Goal: Task Accomplishment & Management: Use online tool/utility

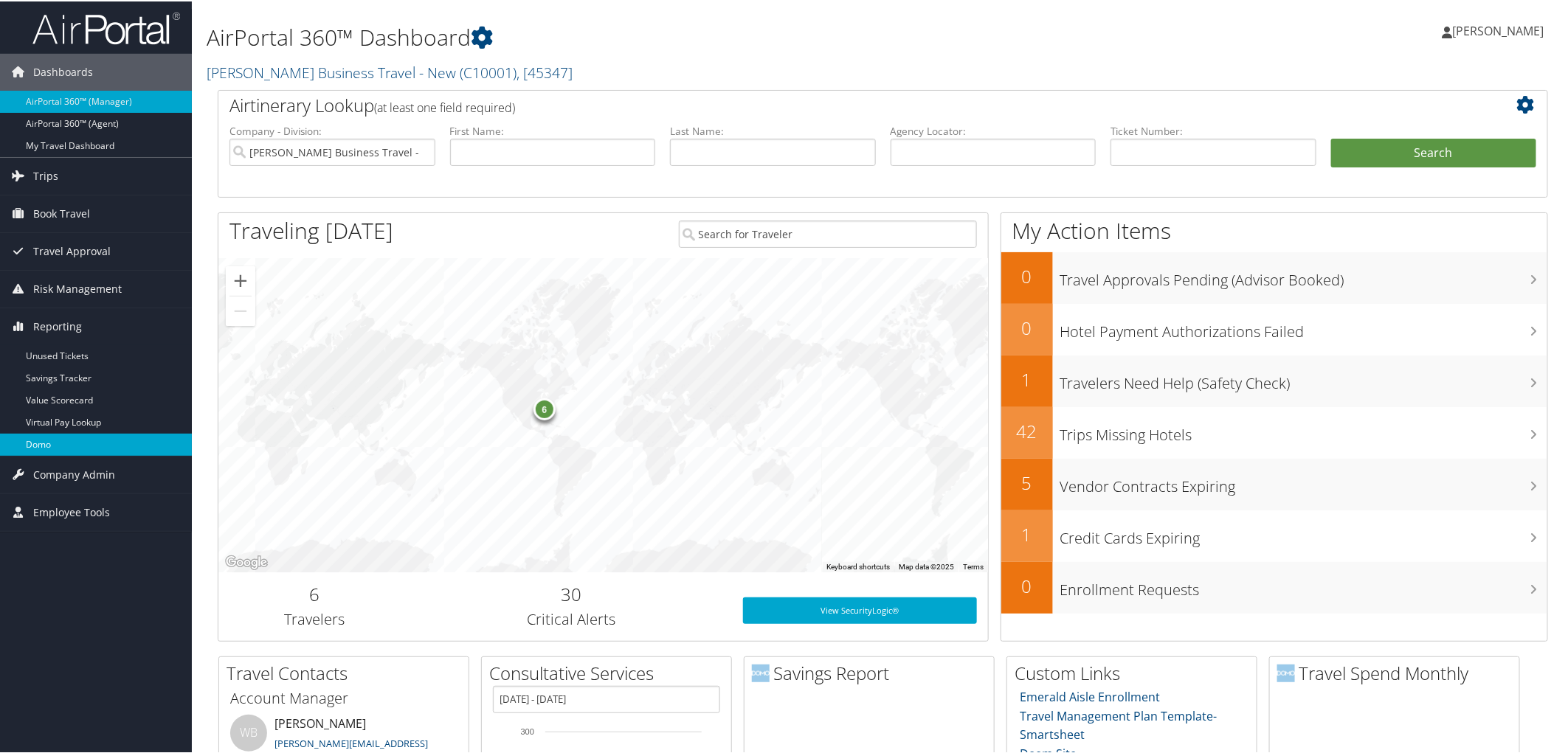
click at [115, 433] on link "Domo" at bounding box center [96, 444] width 192 height 22
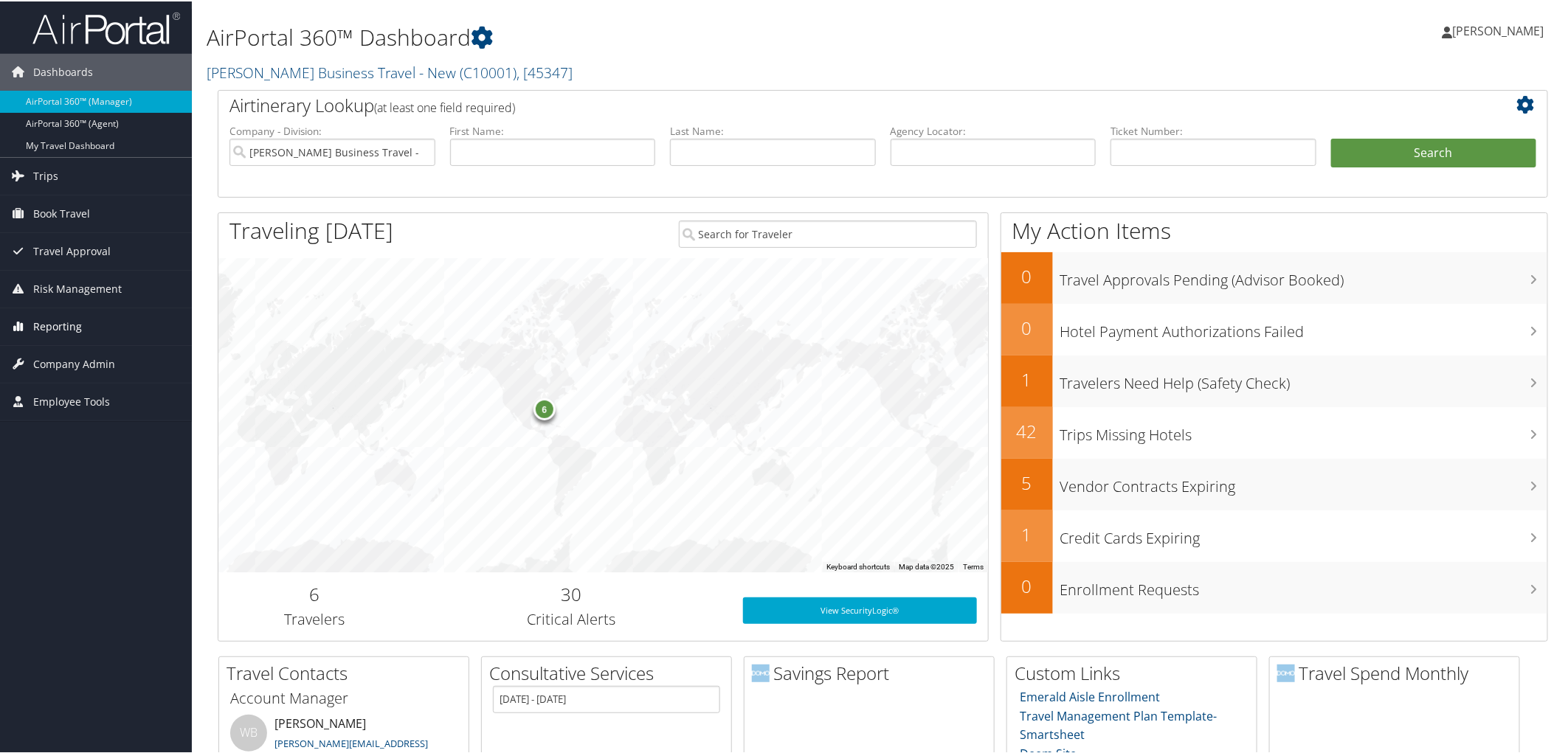
click at [107, 307] on link "Reporting" at bounding box center [96, 325] width 192 height 37
click at [114, 429] on link "Virtual Pay Lookup" at bounding box center [96, 421] width 192 height 22
